Goal: Register for event/course

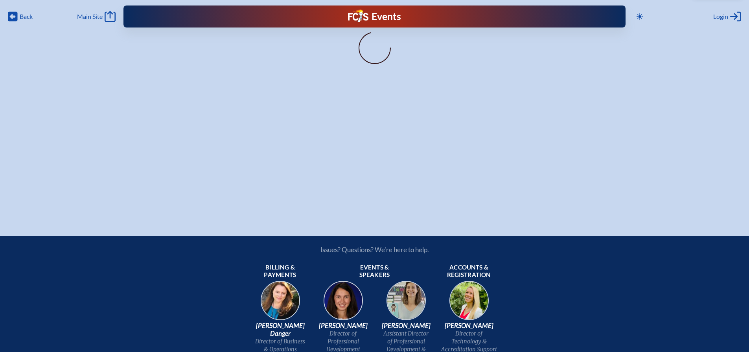
click at [370, 54] on icon at bounding box center [374, 47] width 39 height 39
click at [344, 17] on div "Events Future Ready" at bounding box center [374, 16] width 226 height 14
click at [11, 15] on icon "Back" at bounding box center [13, 16] width 10 height 11
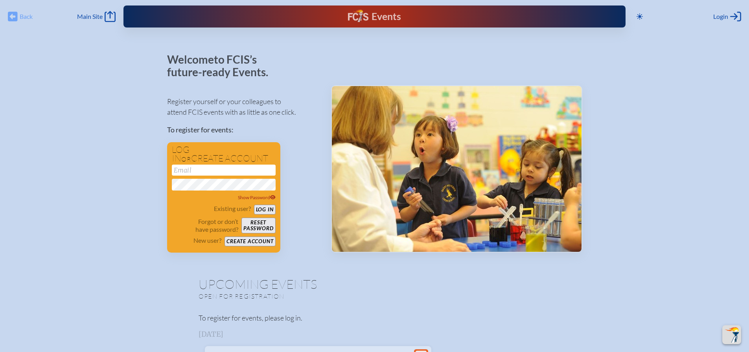
scroll to position [256, 0]
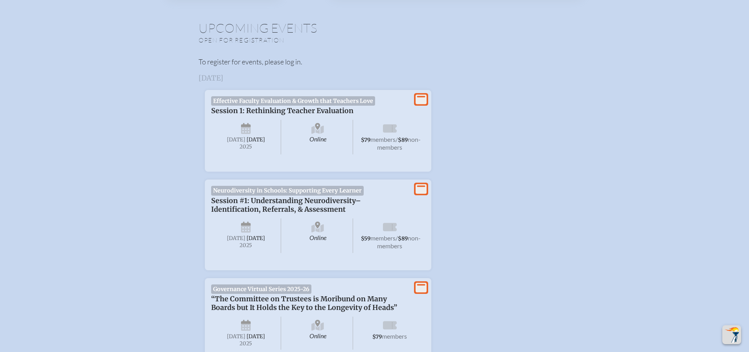
type input "[EMAIL_ADDRESS][DOMAIN_NAME]"
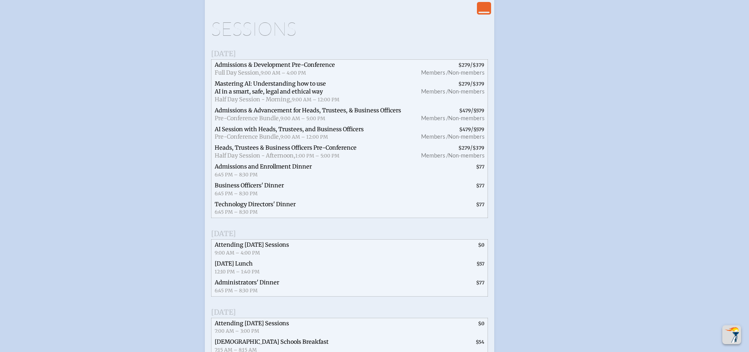
scroll to position [1633, 0]
